Goal: Navigation & Orientation: Find specific page/section

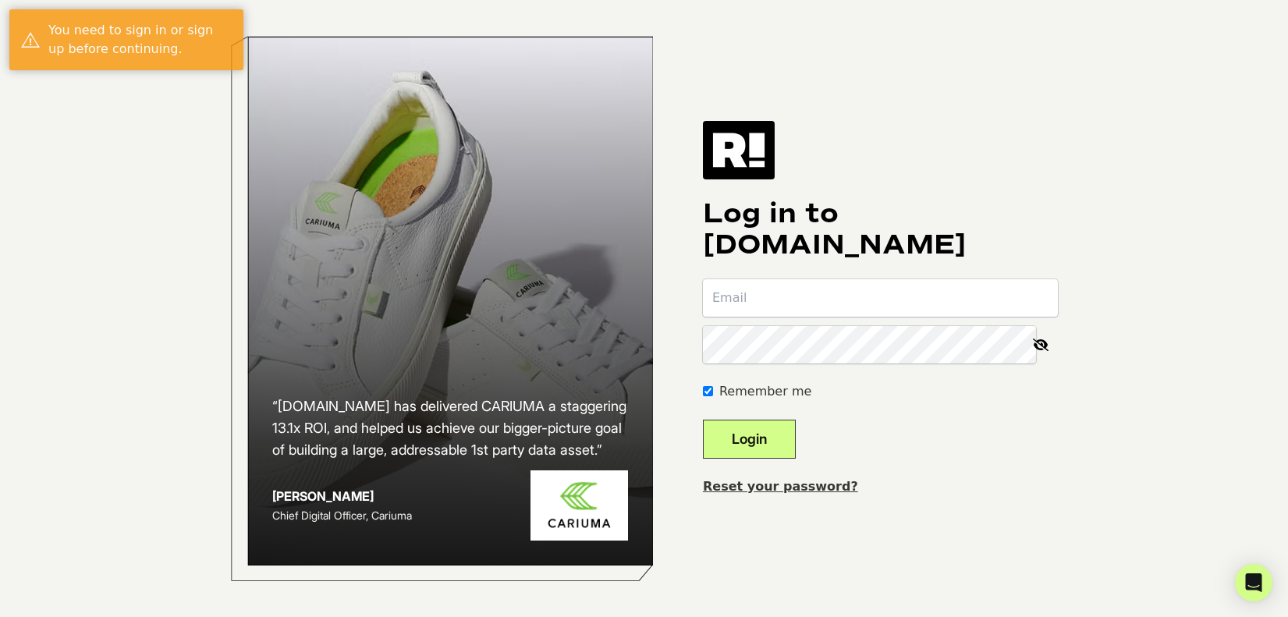
type input "lcantor@nyandcompany.com"
click at [796, 450] on button "Login" at bounding box center [749, 439] width 93 height 39
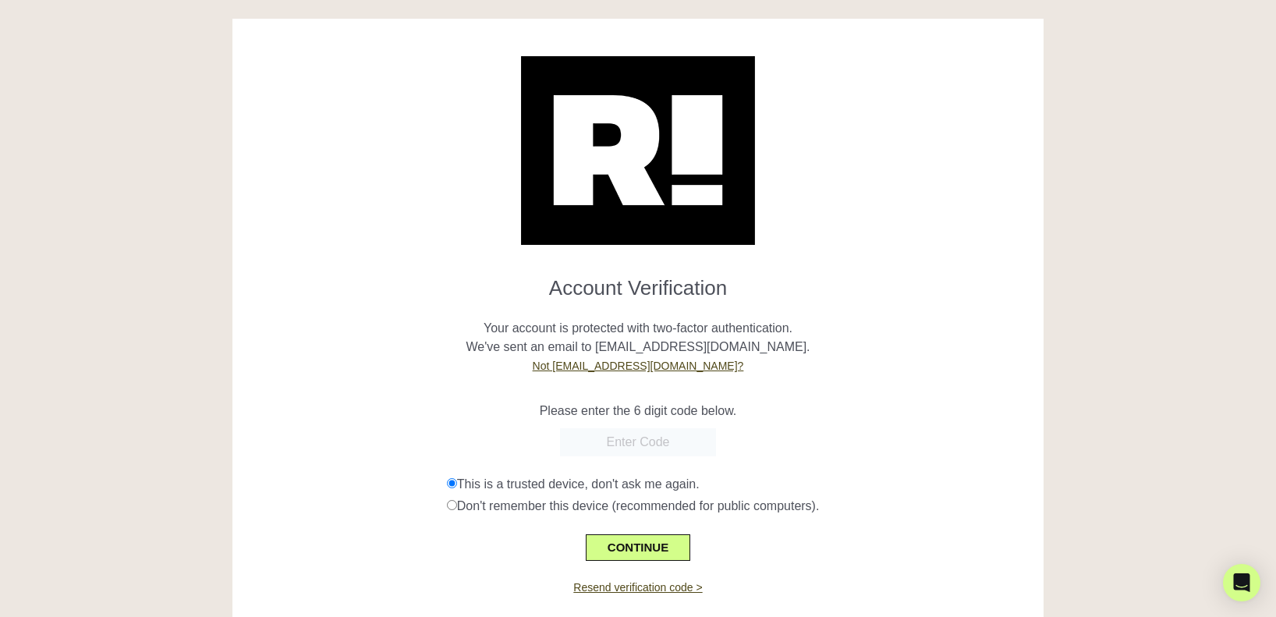
paste input "825869"
type input "825869"
click at [645, 544] on button "CONTINUE" at bounding box center [638, 547] width 105 height 27
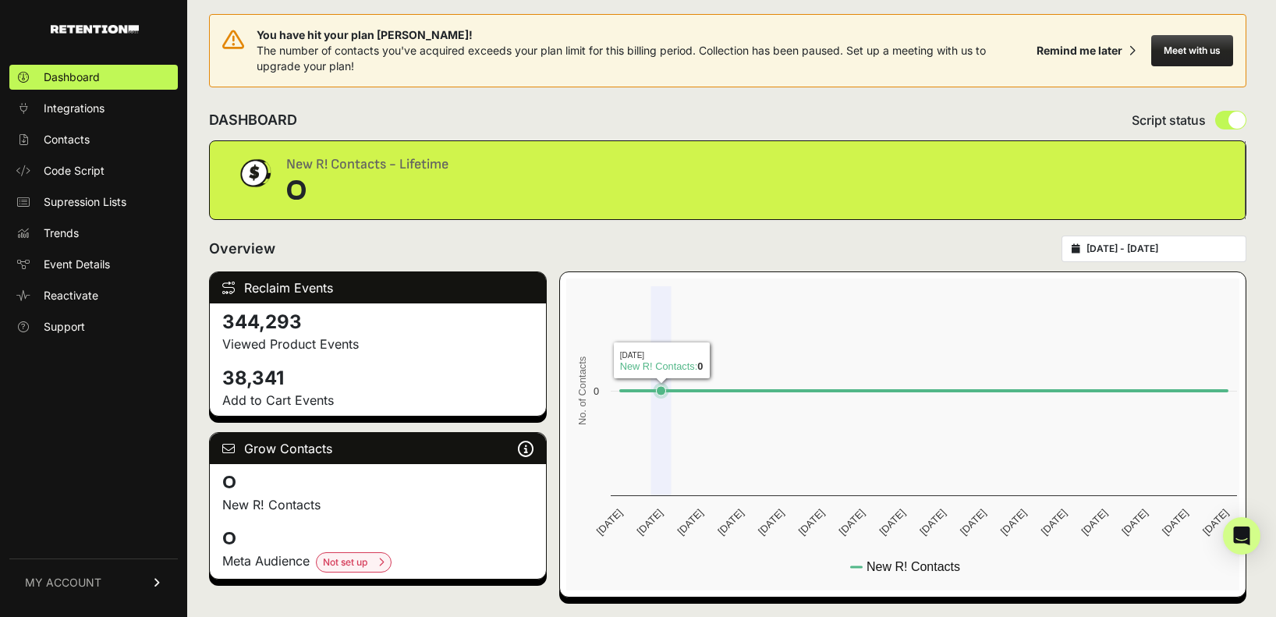
scroll to position [10, 0]
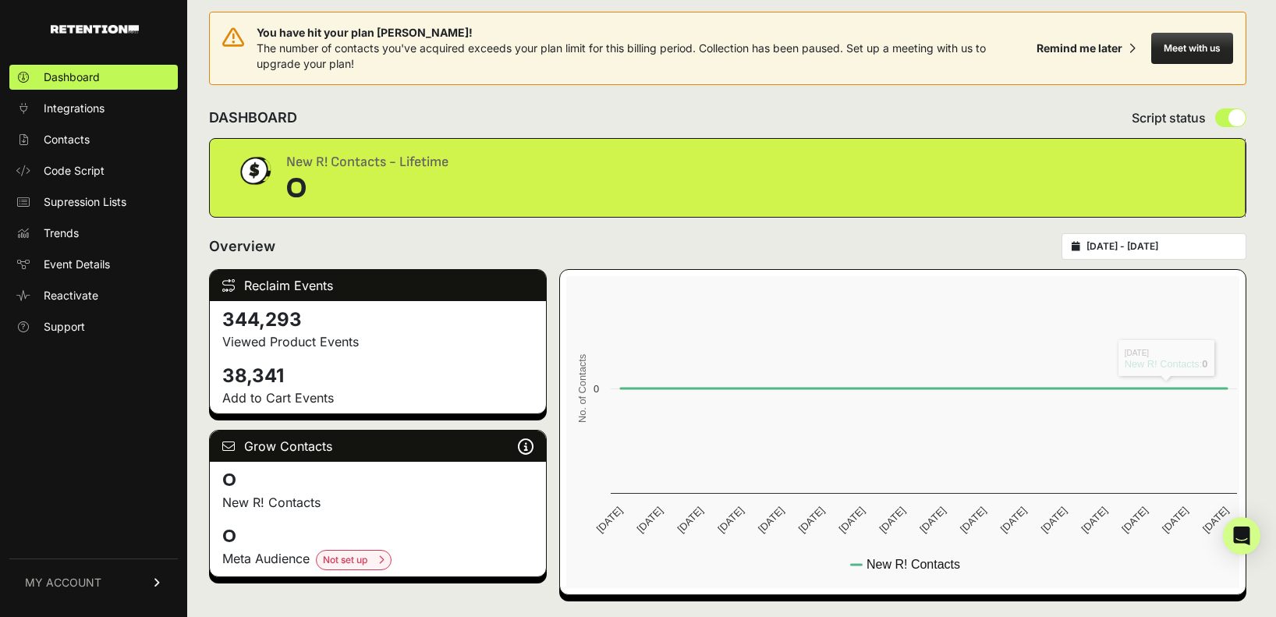
click at [1196, 242] on input "[DATE] - [DATE]" at bounding box center [1161, 246] width 150 height 12
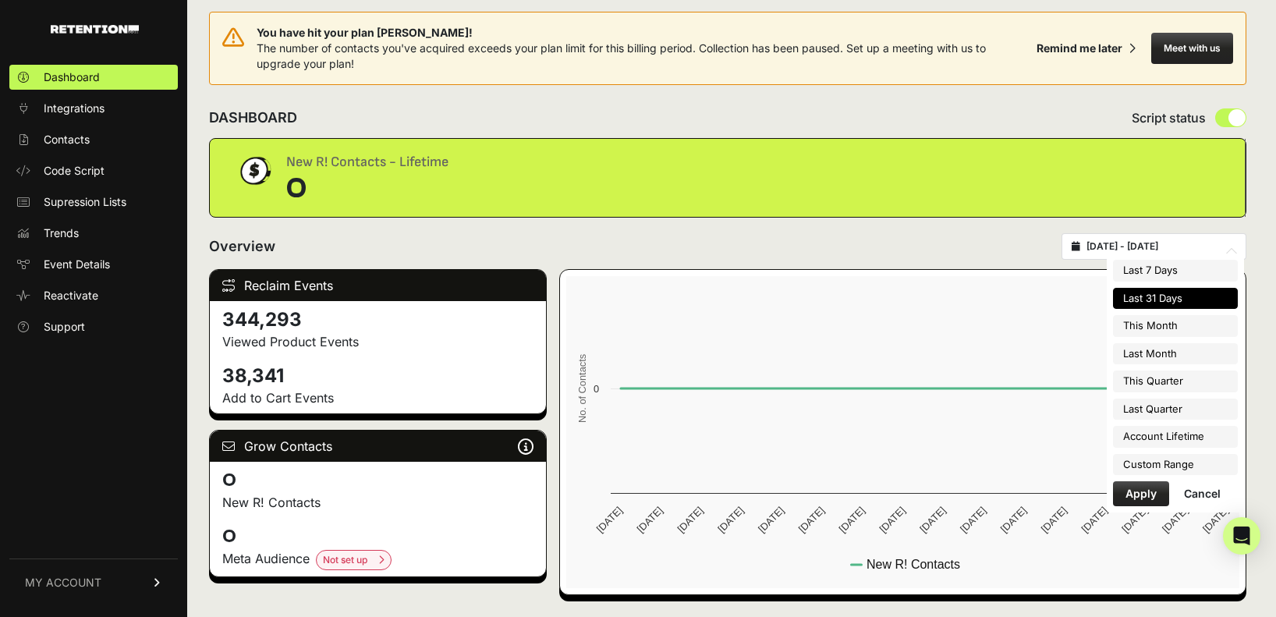
click at [849, 258] on div "Overview 2025-07-27 - 2025-08-26" at bounding box center [727, 246] width 1037 height 27
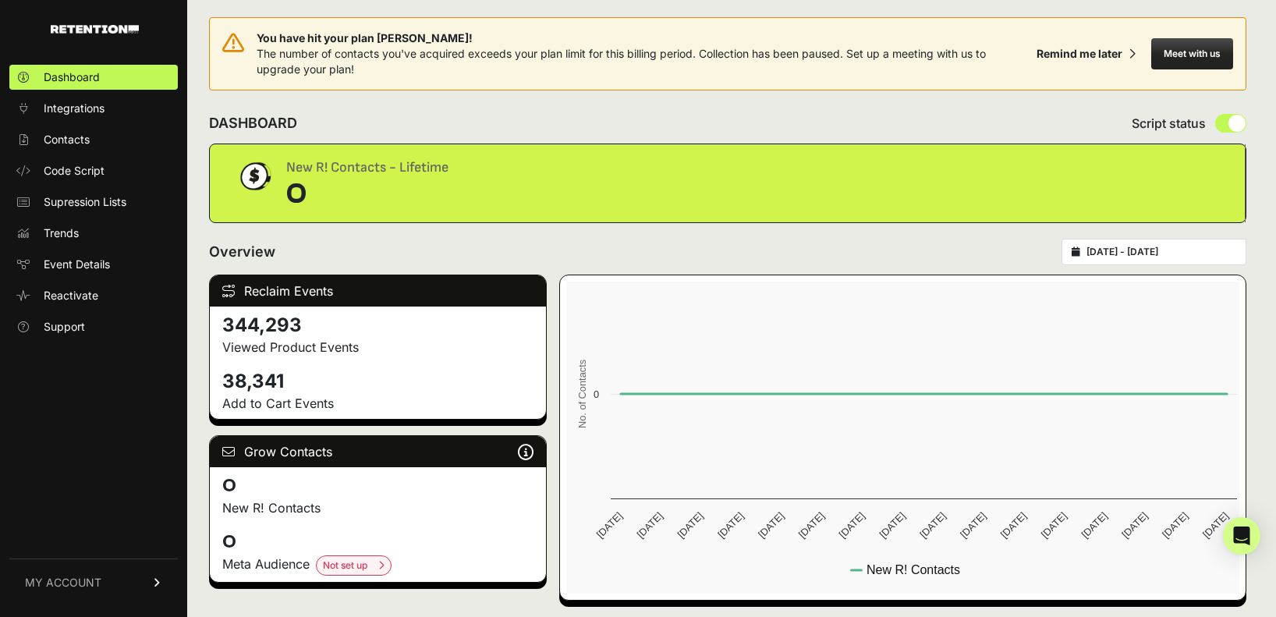
scroll to position [0, 0]
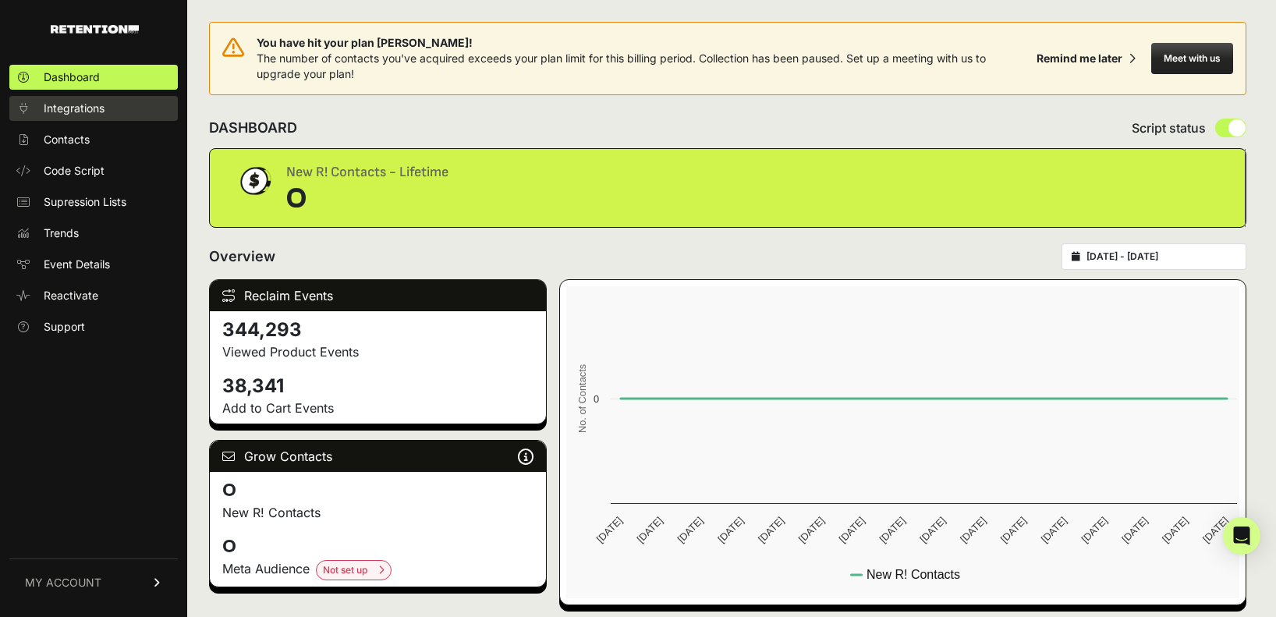
click at [83, 108] on span "Integrations" at bounding box center [74, 109] width 61 height 16
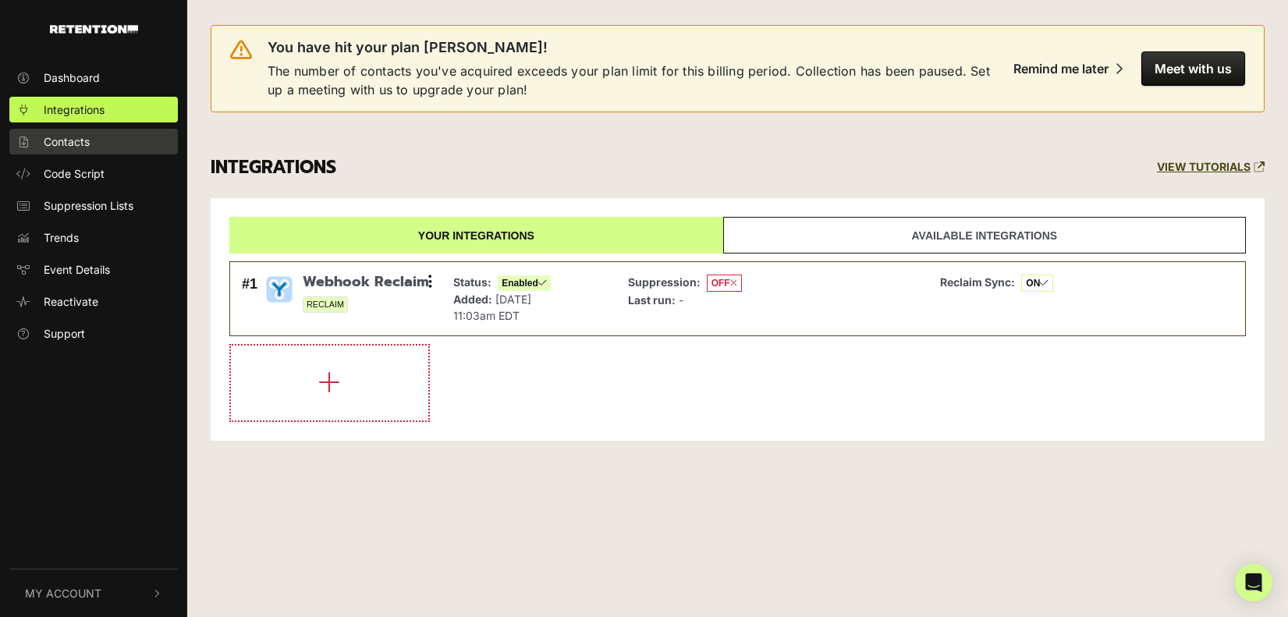
click at [69, 145] on span "Contacts" at bounding box center [67, 141] width 46 height 16
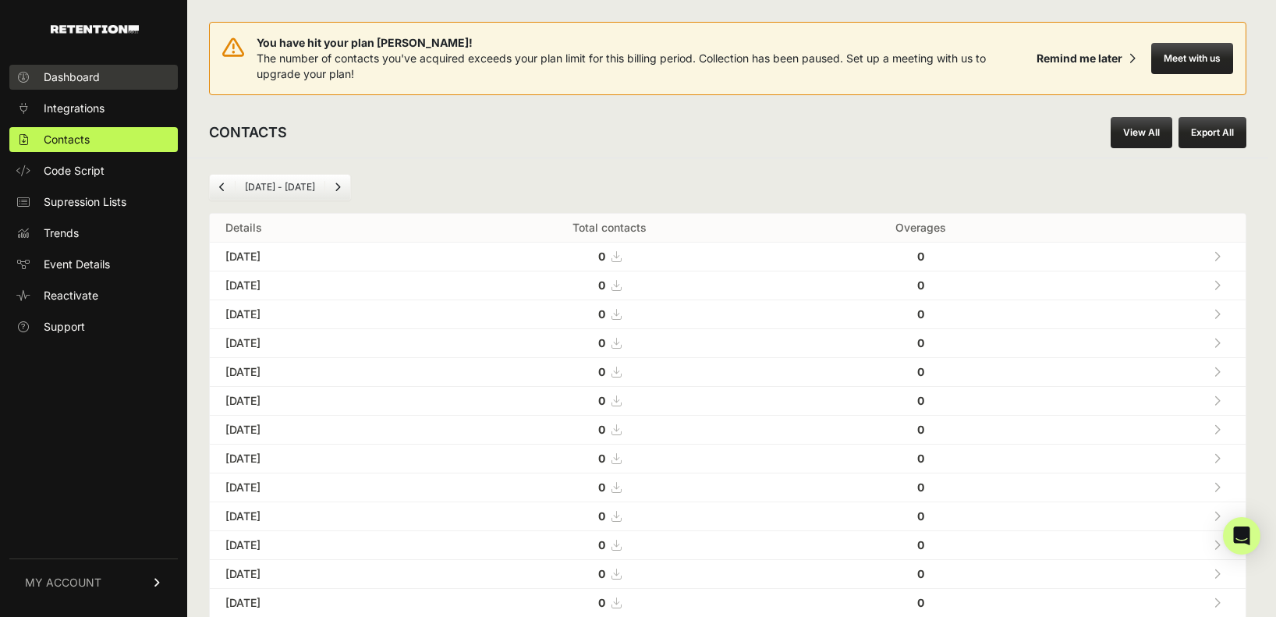
click at [74, 84] on span "Dashboard" at bounding box center [72, 77] width 56 height 16
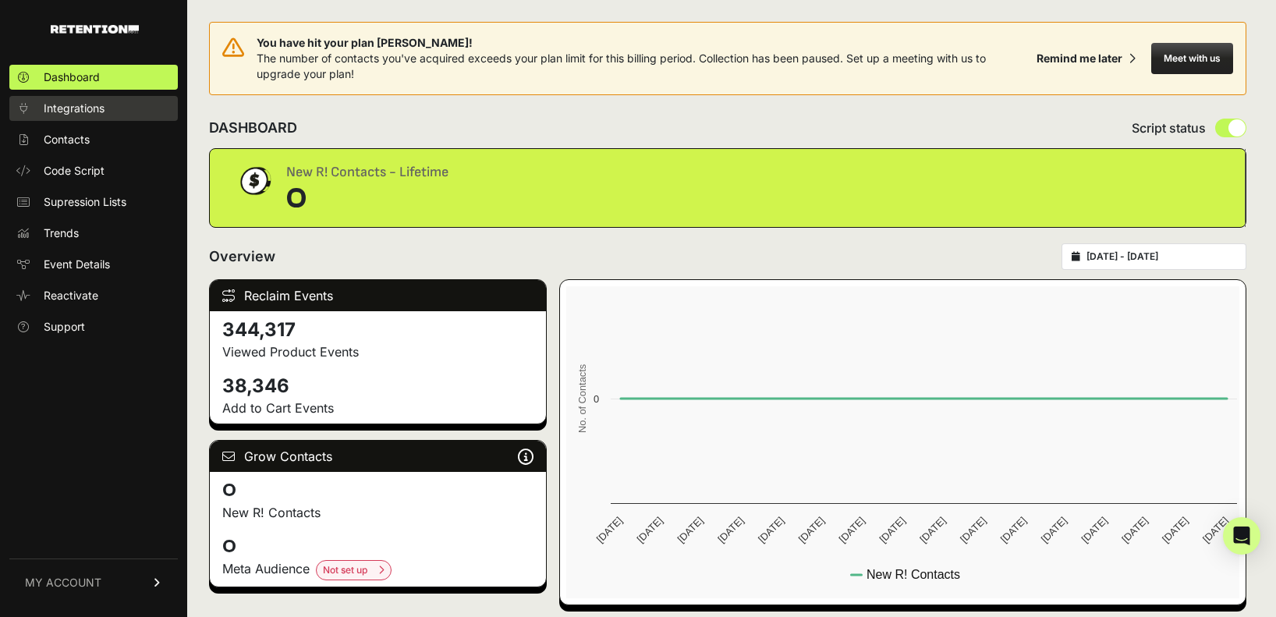
click at [101, 112] on span "Integrations" at bounding box center [74, 109] width 61 height 16
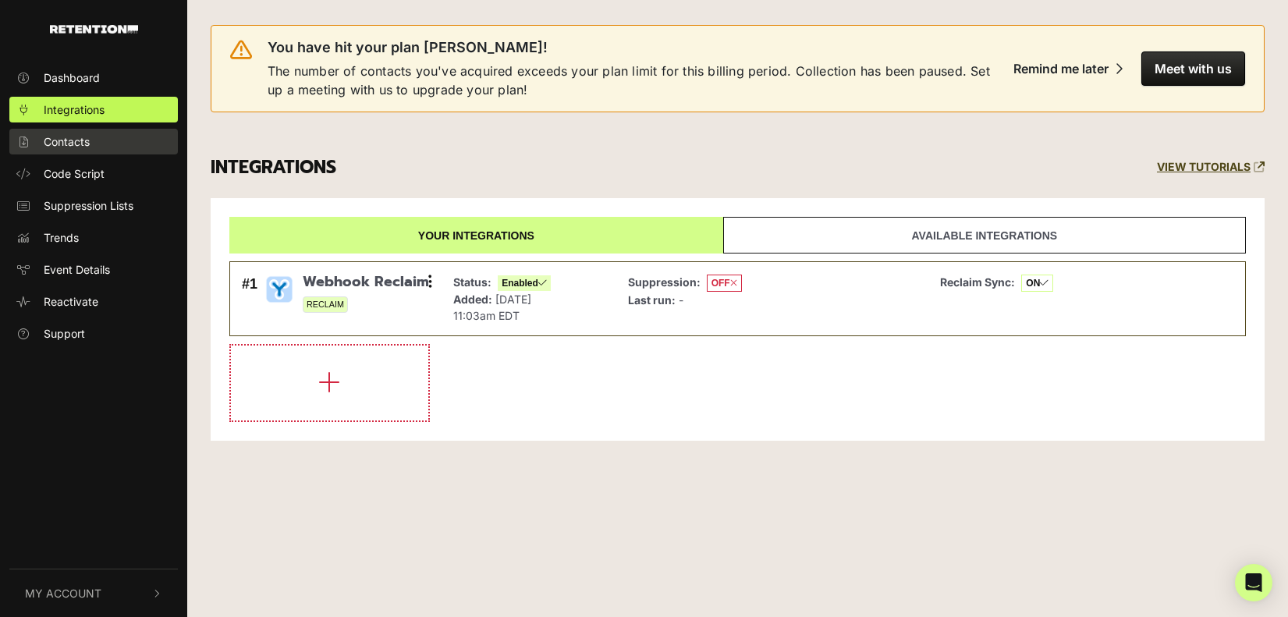
click at [101, 138] on link "Contacts" at bounding box center [93, 142] width 168 height 26
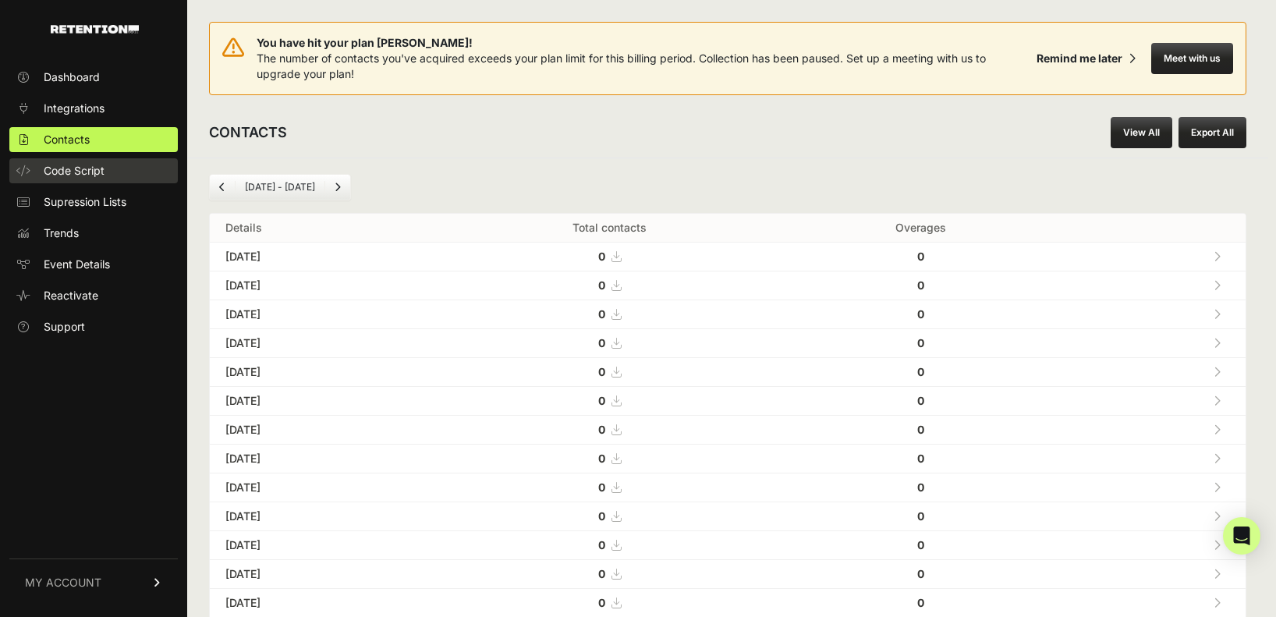
click at [104, 163] on span "Code Script" at bounding box center [74, 171] width 61 height 16
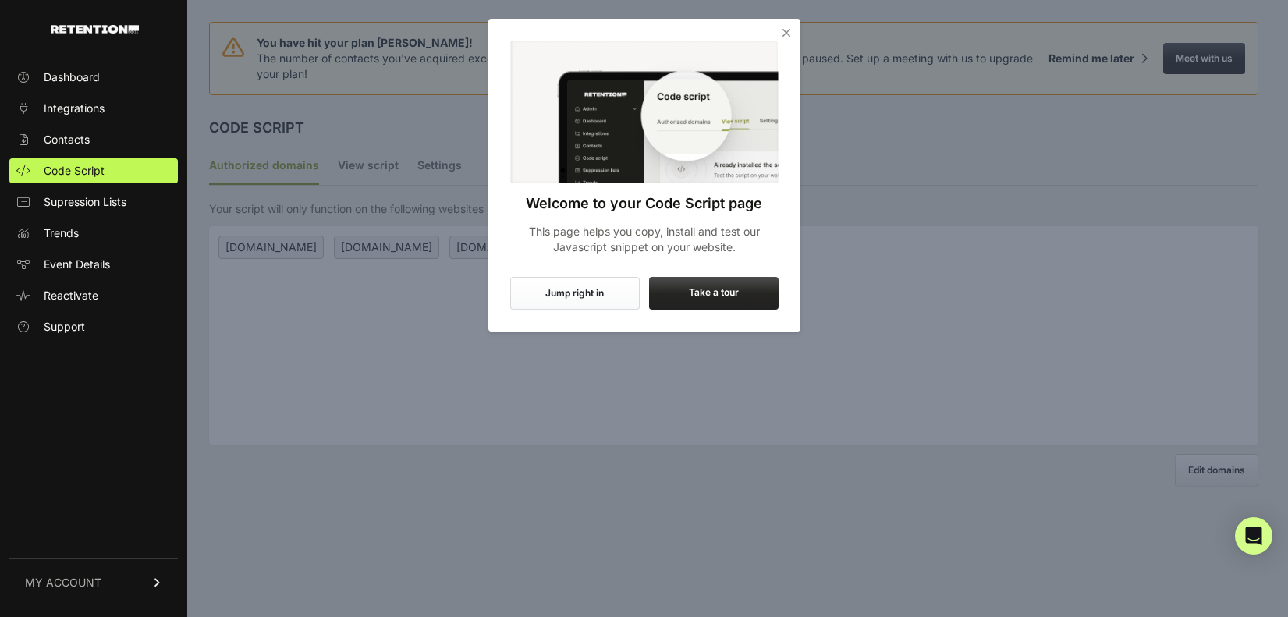
click at [785, 34] on icon "Close" at bounding box center [786, 33] width 16 height 16
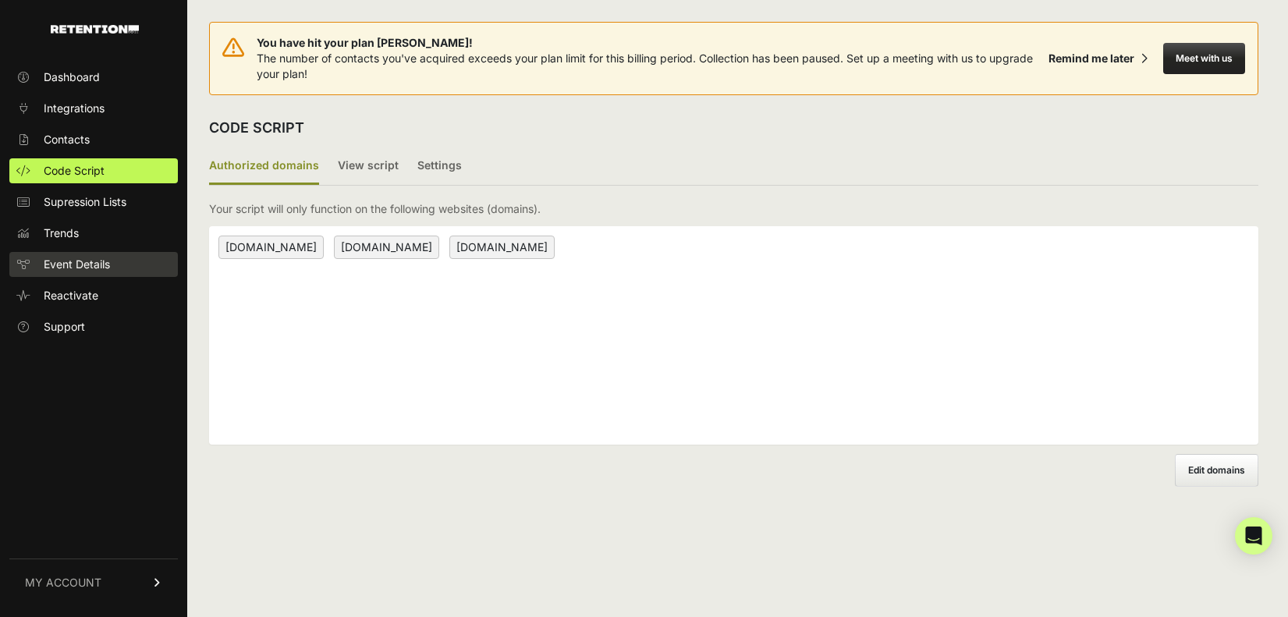
click at [80, 264] on span "Event Details" at bounding box center [77, 265] width 66 height 16
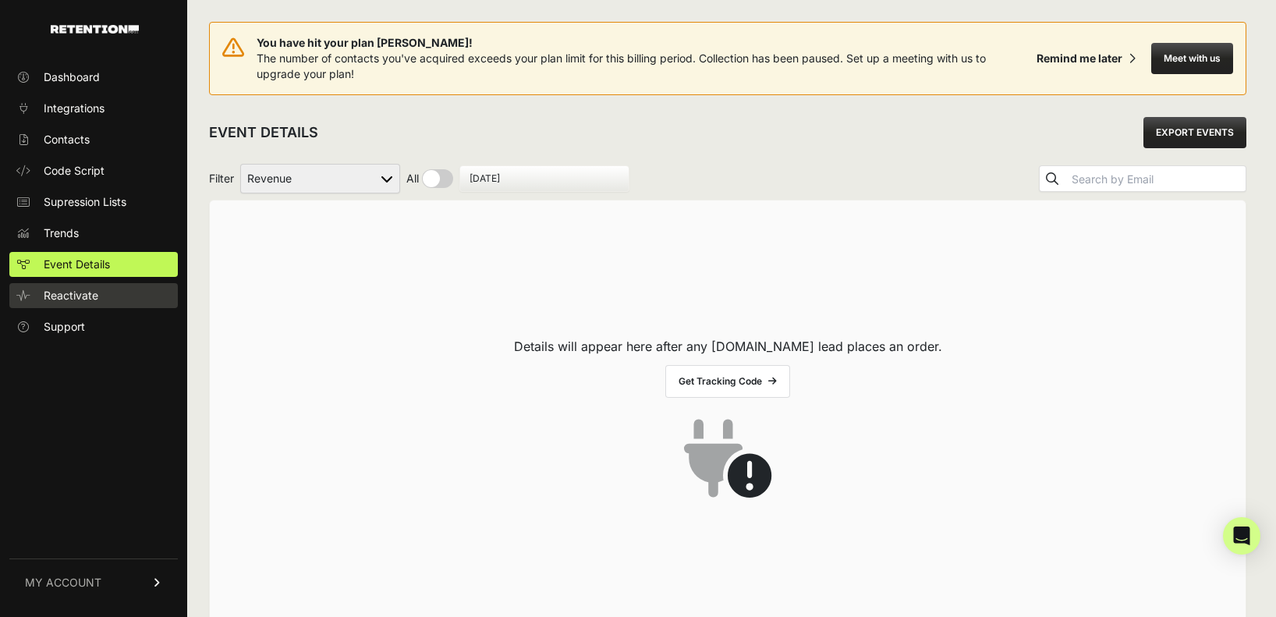
click at [90, 299] on span "Reactivate" at bounding box center [71, 296] width 55 height 16
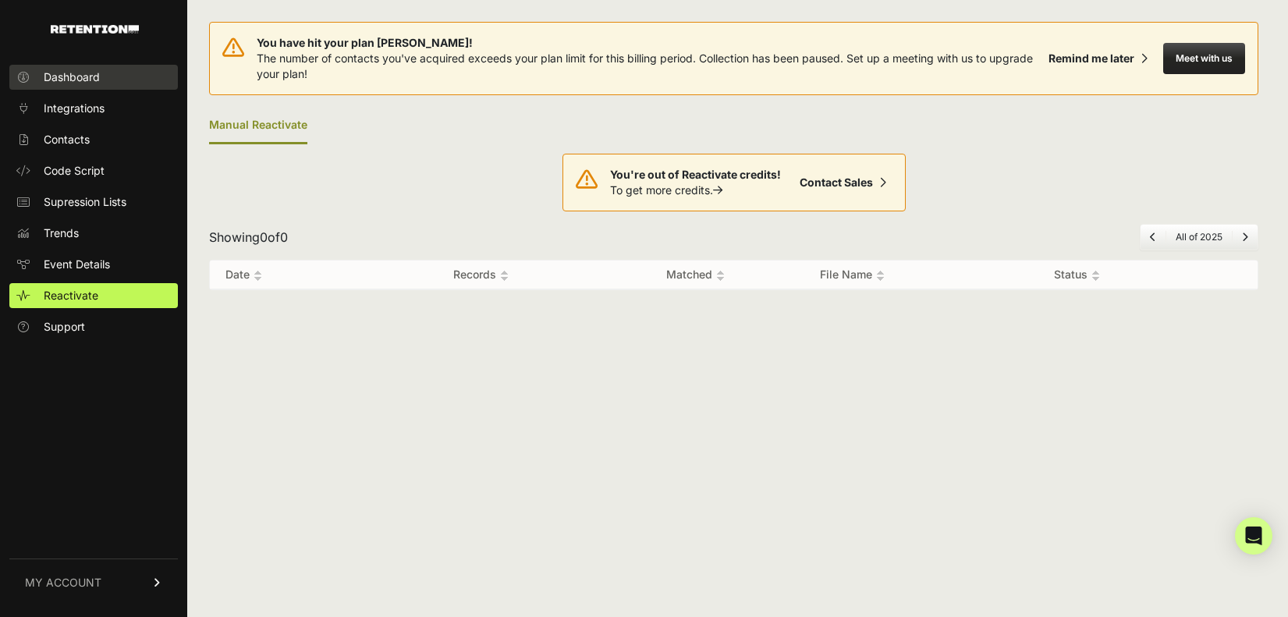
click at [87, 73] on span "Dashboard" at bounding box center [72, 77] width 56 height 16
